Goal: Find specific page/section: Find specific page/section

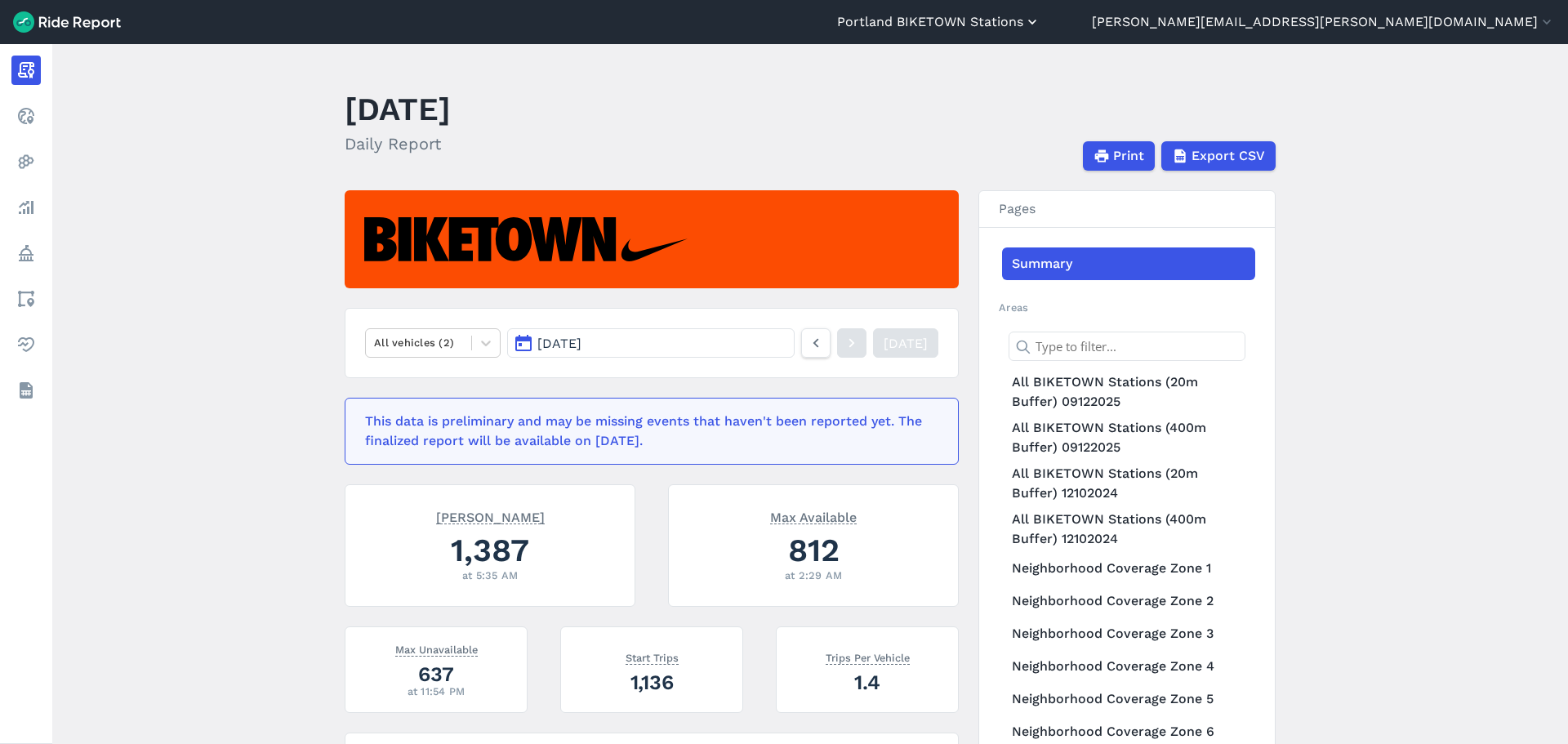
click at [1041, 22] on button "Portland BIKETOWN Stations" at bounding box center [939, 22] width 203 height 19
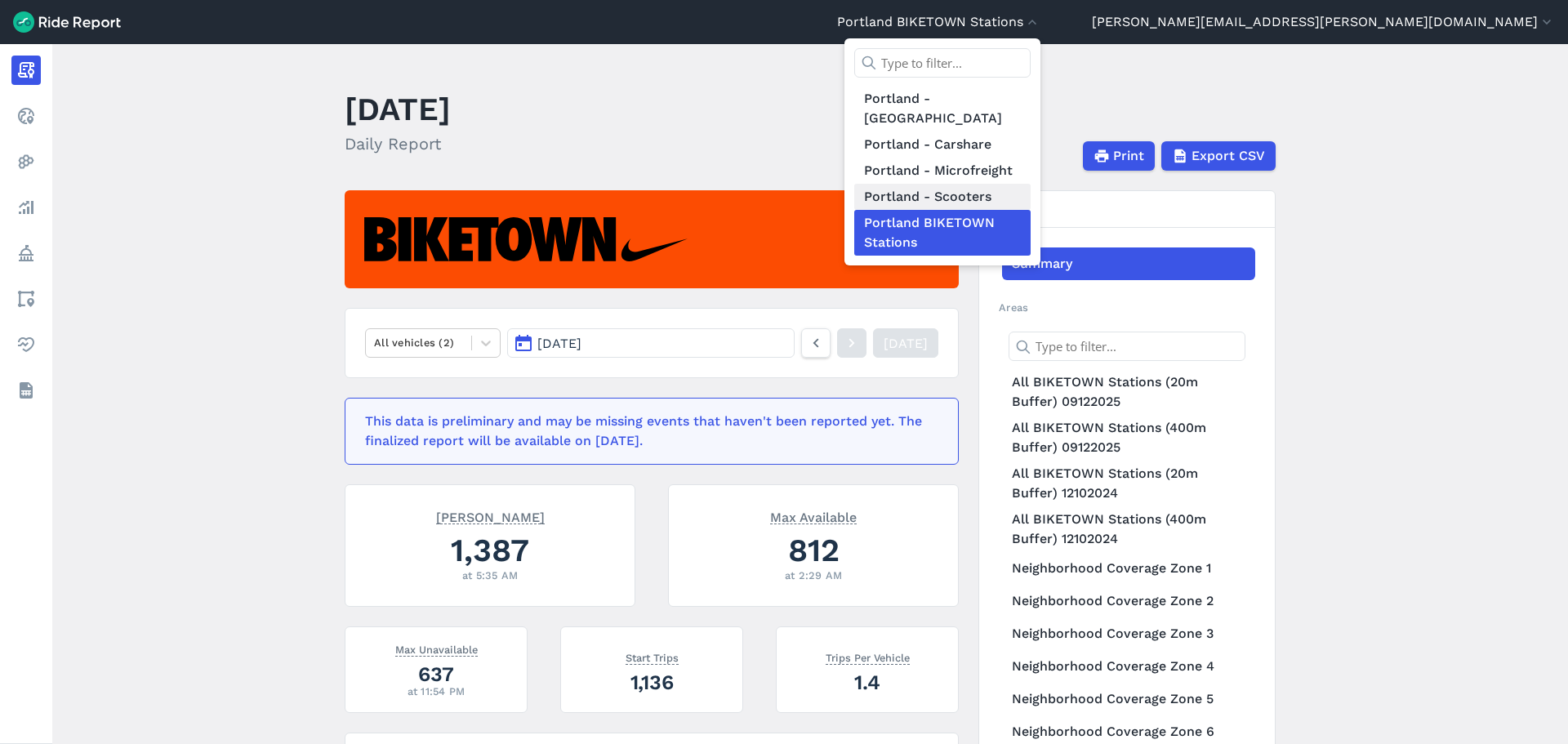
click at [1030, 184] on link "Portland - Scooters" at bounding box center [942, 197] width 176 height 26
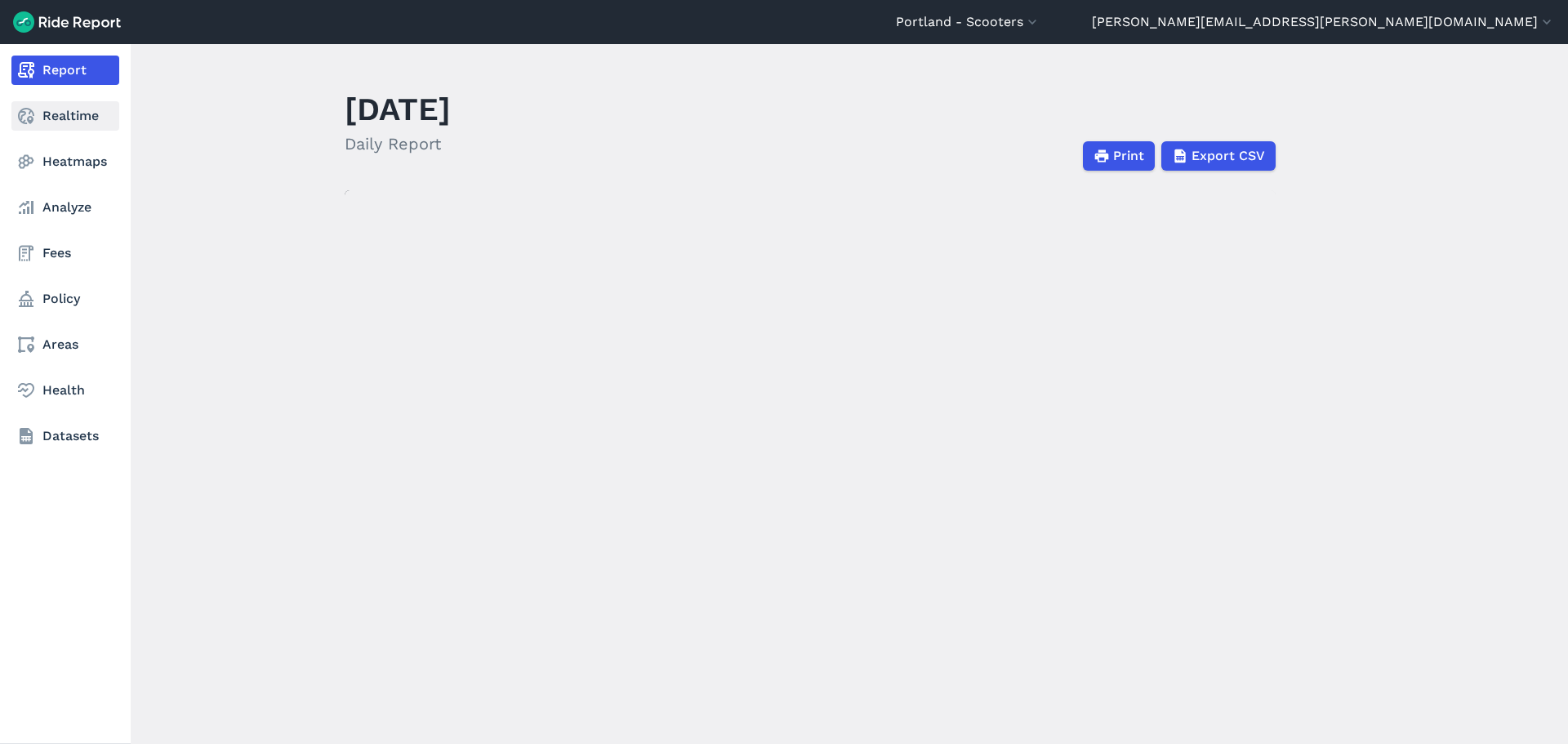
click at [58, 108] on link "Realtime" at bounding box center [65, 116] width 108 height 29
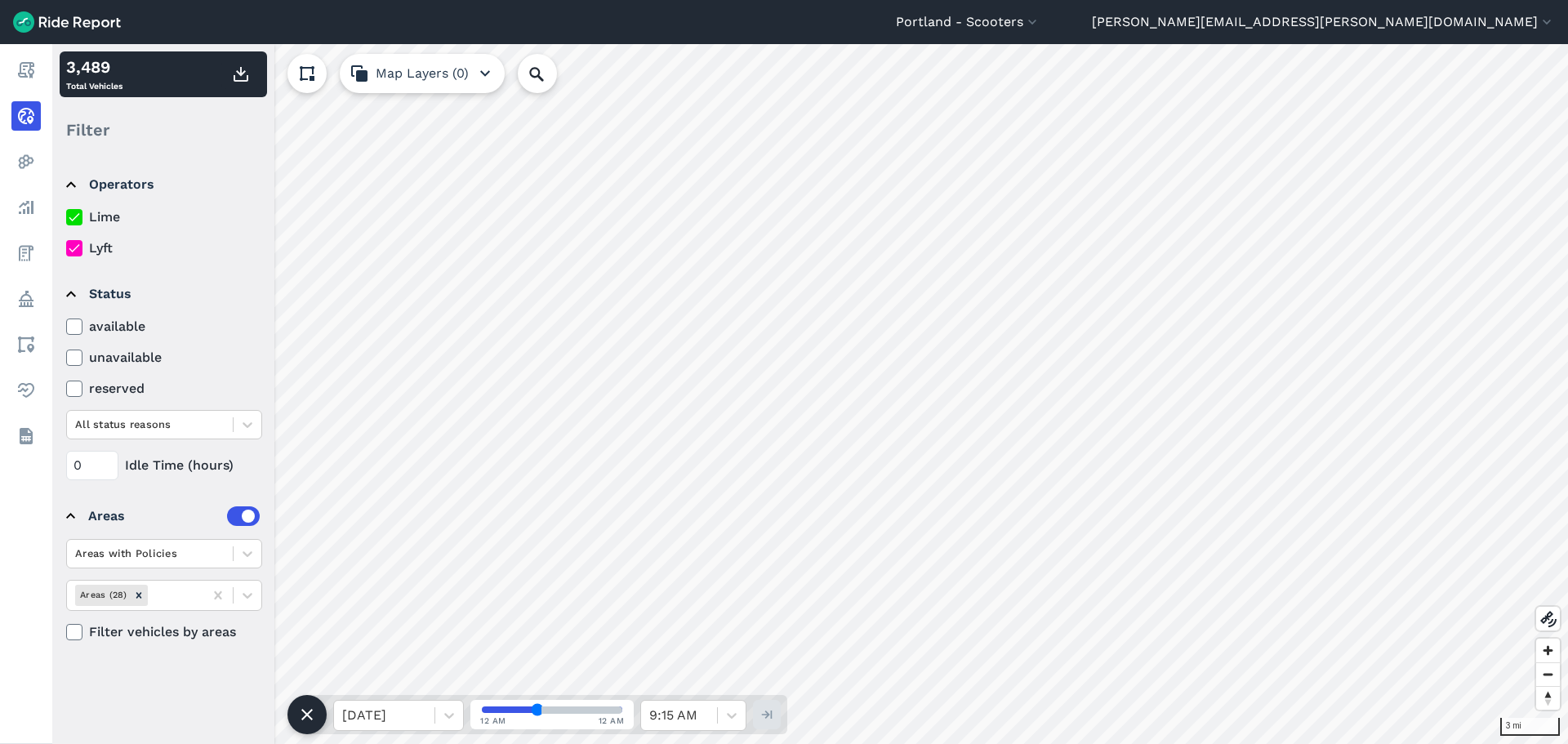
click at [82, 259] on details "Operators Lime Lyft" at bounding box center [163, 209] width 206 height 109
click at [69, 248] on icon at bounding box center [74, 248] width 15 height 16
click at [66, 248] on input "Lyft" at bounding box center [66, 243] width 0 height 11
click at [564, 66] on input "Search Location or Vehicles" at bounding box center [625, 74] width 214 height 39
type input "nwt"
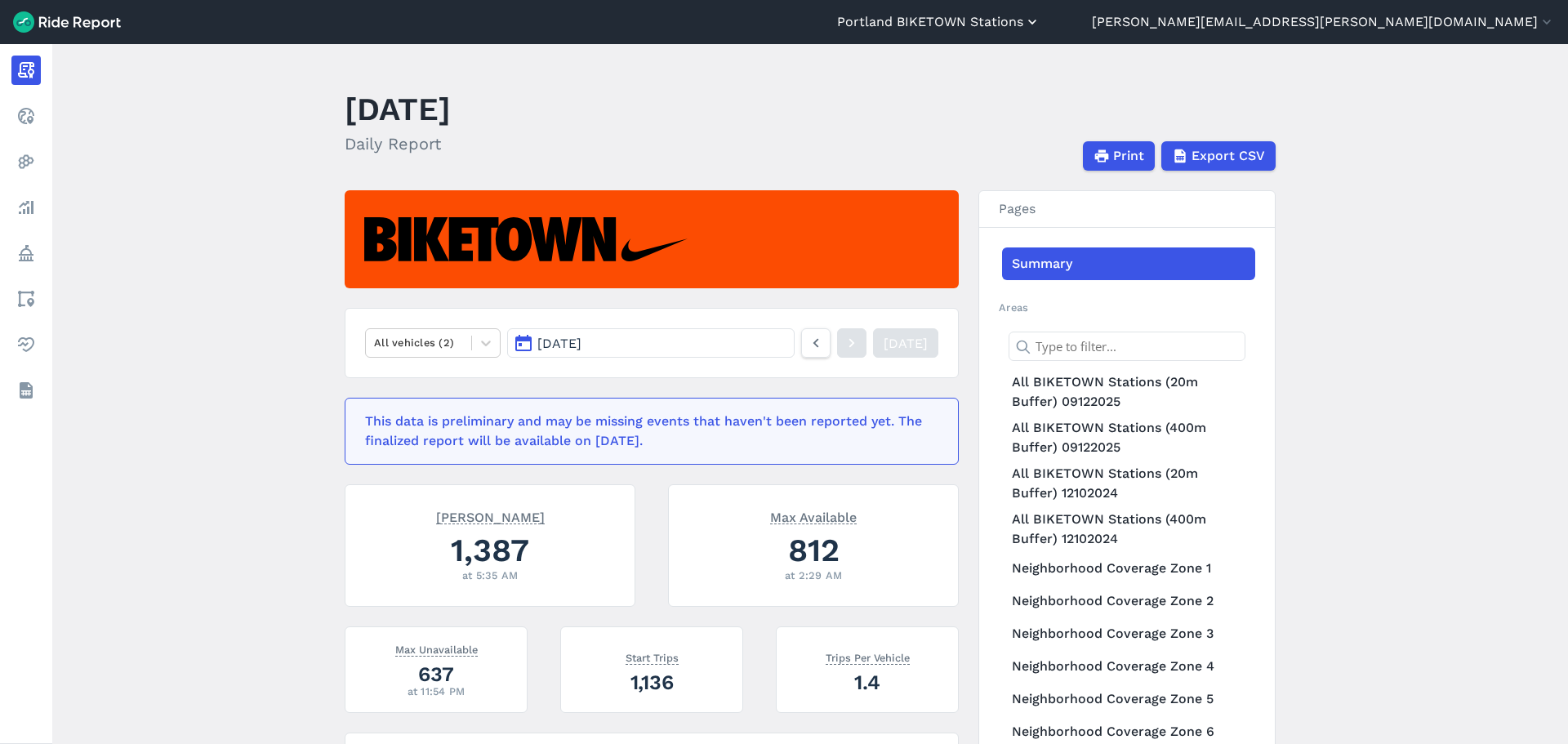
click at [1041, 23] on button "Portland BIKETOWN Stations" at bounding box center [939, 22] width 203 height 19
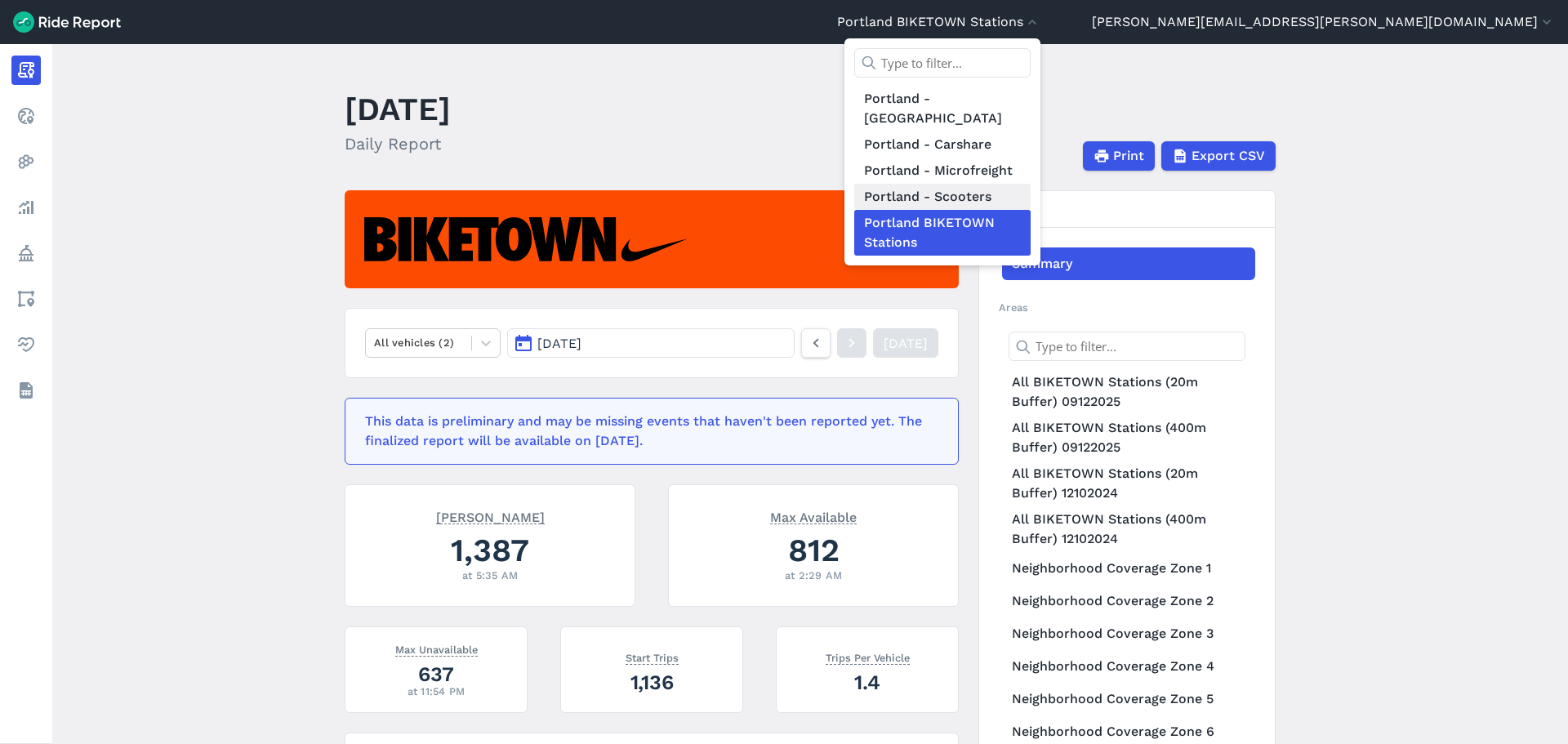
click at [1030, 184] on link "Portland - Scooters" at bounding box center [942, 197] width 176 height 26
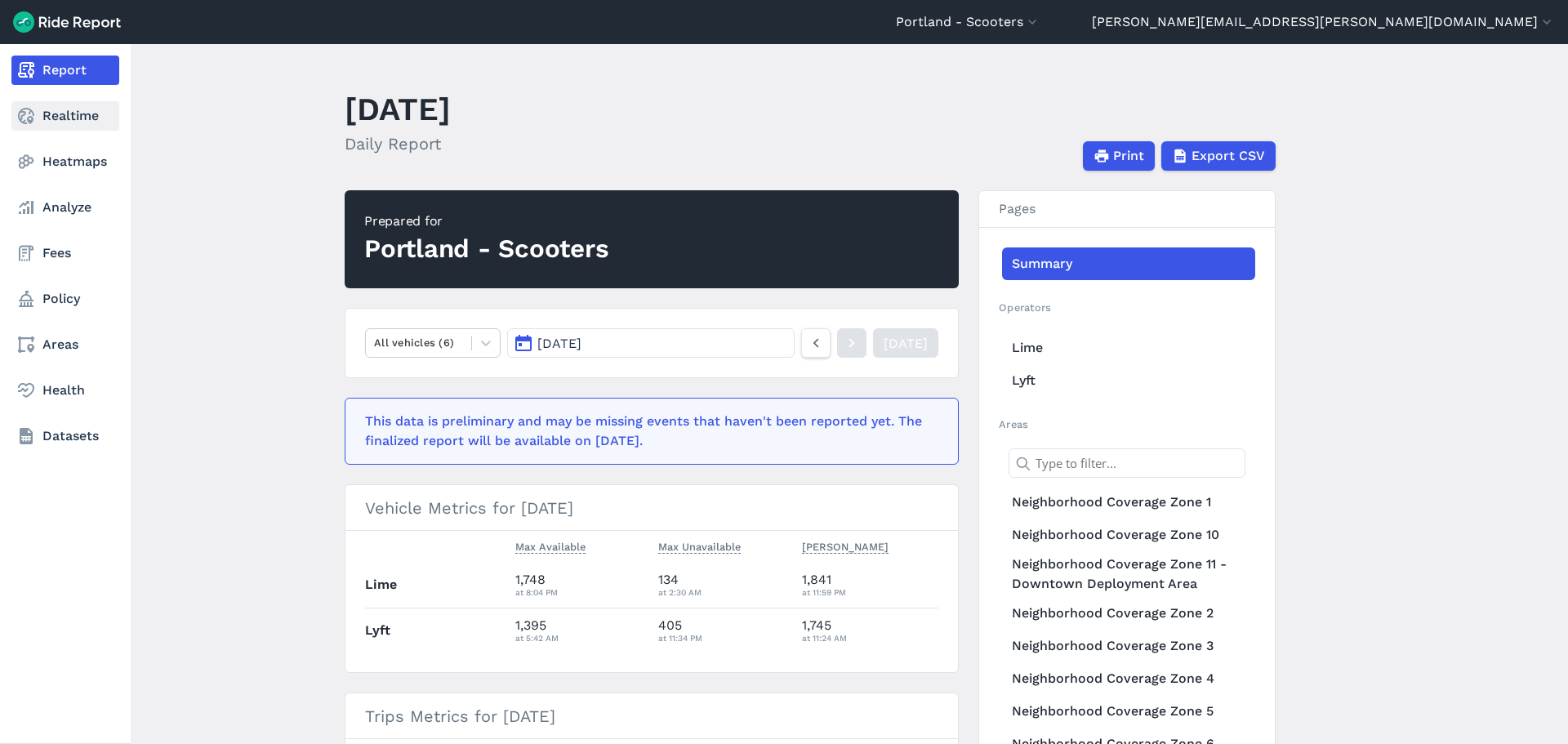
click at [51, 119] on link "Realtime" at bounding box center [65, 116] width 108 height 29
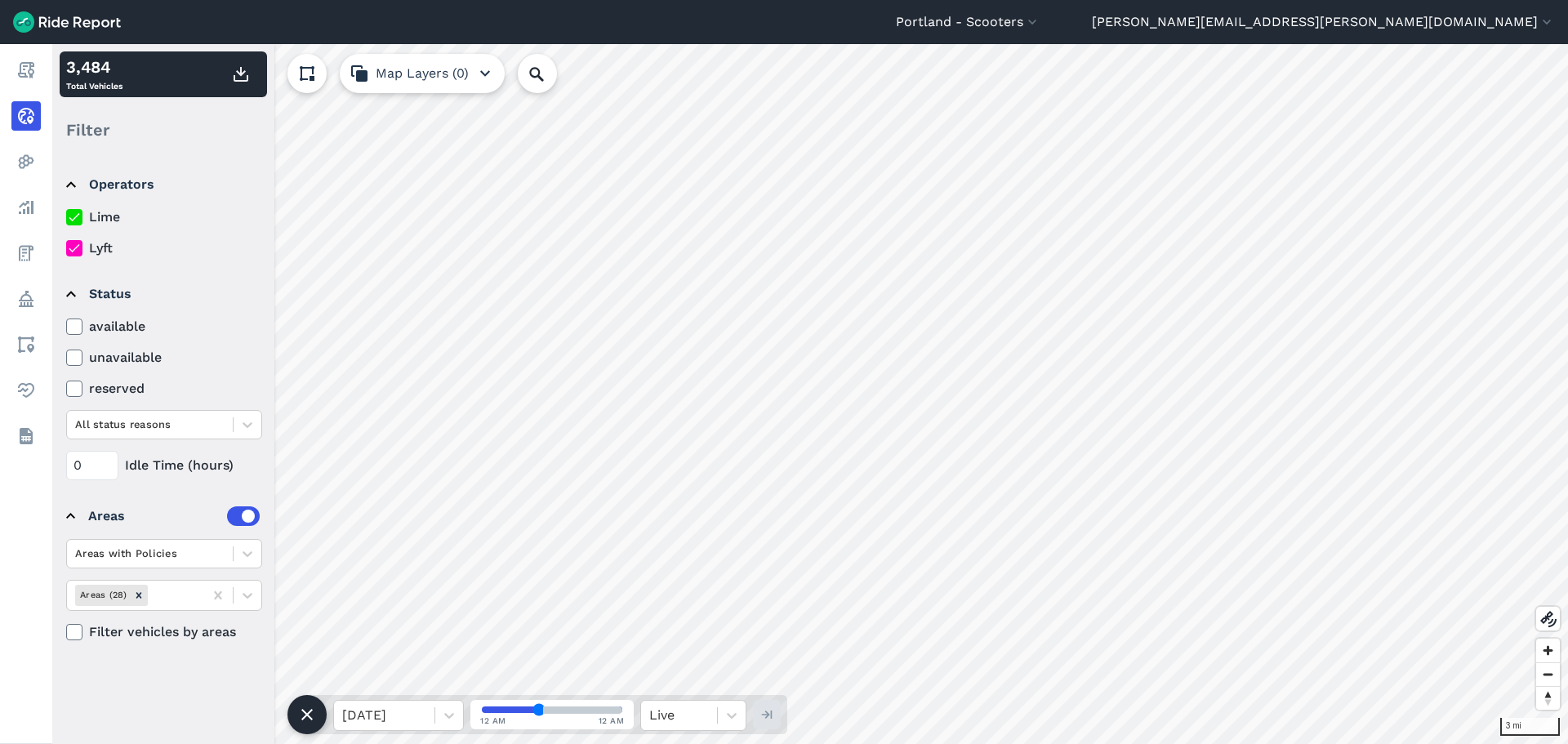
click at [86, 236] on div "Lime Lyft" at bounding box center [164, 232] width 196 height 50
click at [79, 243] on icon at bounding box center [74, 248] width 15 height 16
click at [66, 243] on input "Lyft" at bounding box center [66, 243] width 0 height 11
click at [460, 716] on div at bounding box center [449, 716] width 28 height 28
click at [406, 603] on div "[DATE]" at bounding box center [398, 609] width 131 height 33
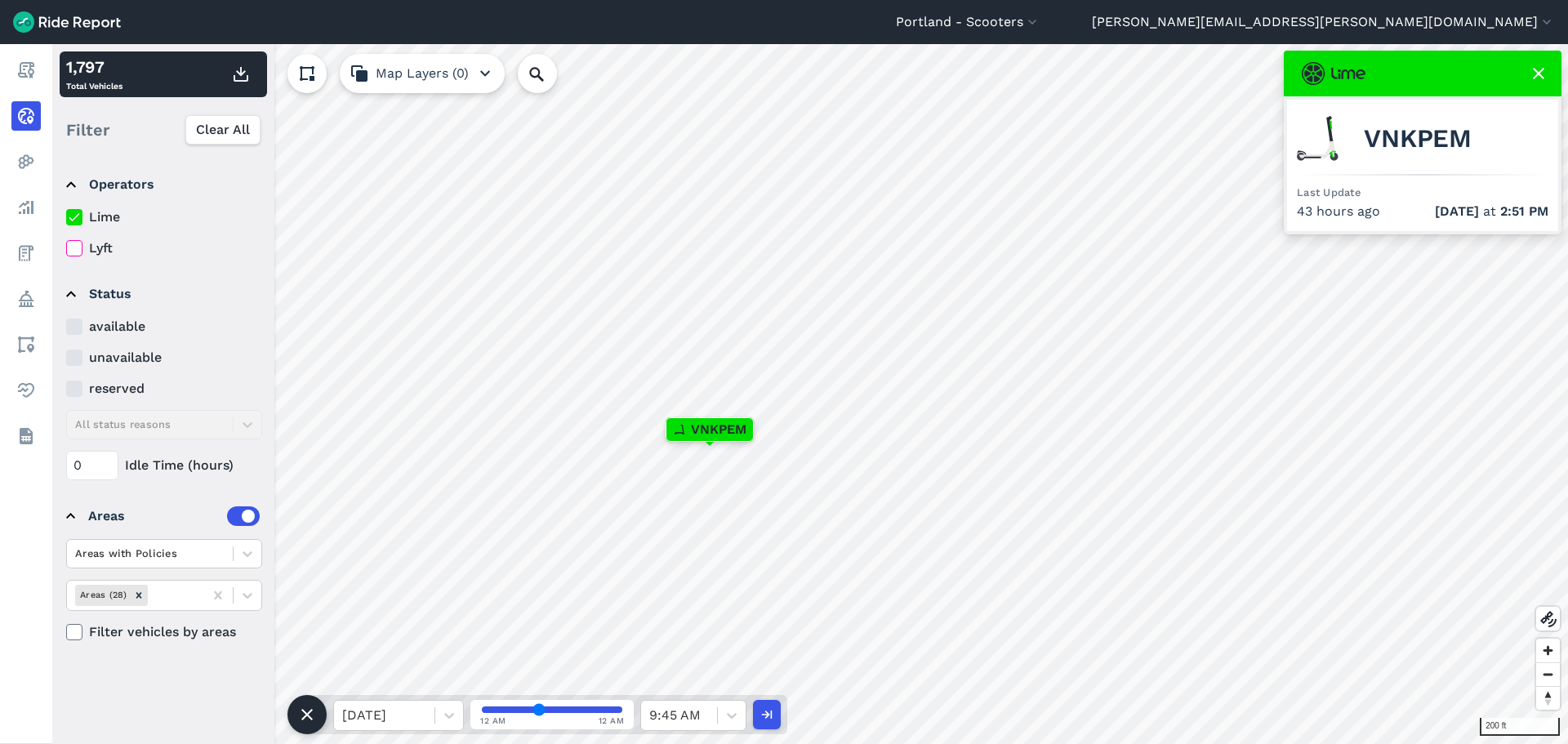
click at [1407, 134] on span "VNKPEM" at bounding box center [1418, 139] width 108 height 19
click at [1404, 133] on span "VNKPEM" at bounding box center [1418, 139] width 108 height 19
click at [1407, 140] on span "VNKPEM" at bounding box center [1418, 139] width 108 height 19
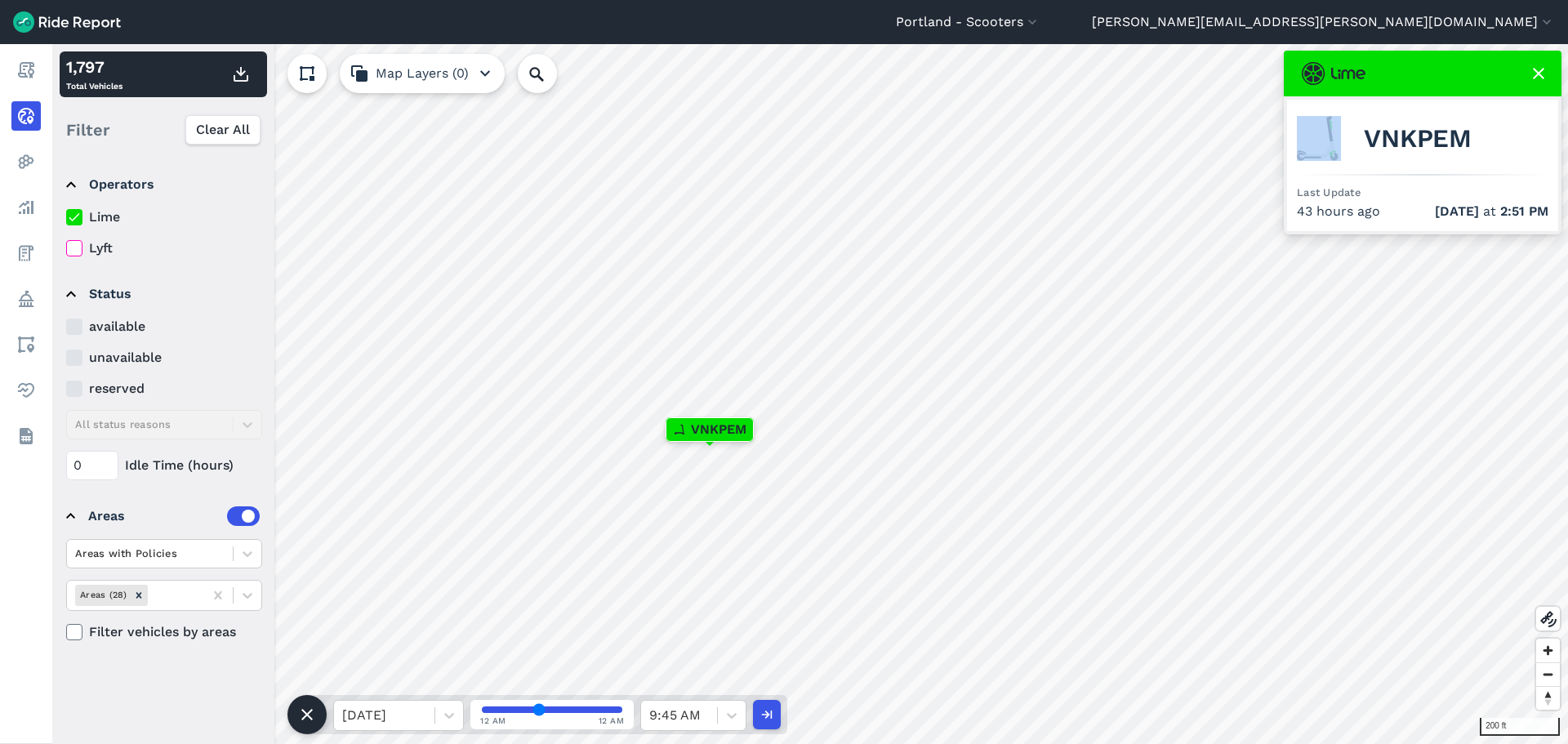
copy img
click at [762, 702] on button "button" at bounding box center [766, 715] width 28 height 29
click at [560, 65] on input "Search Location or Vehicles" at bounding box center [625, 74] width 214 height 39
type input "v"
paste input "VNKPEM"
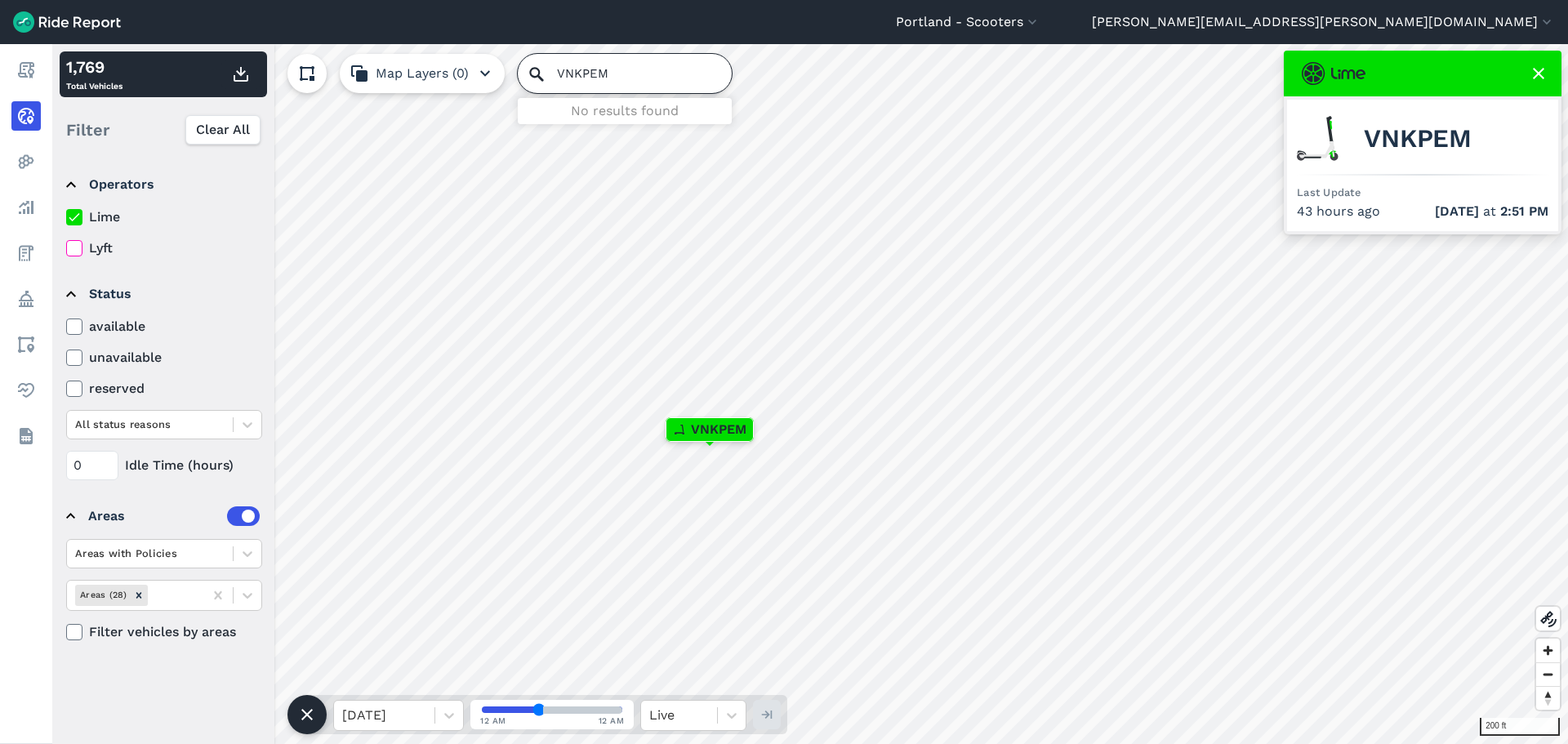
type input "VNKPEM"
